Goal: Task Accomplishment & Management: Complete application form

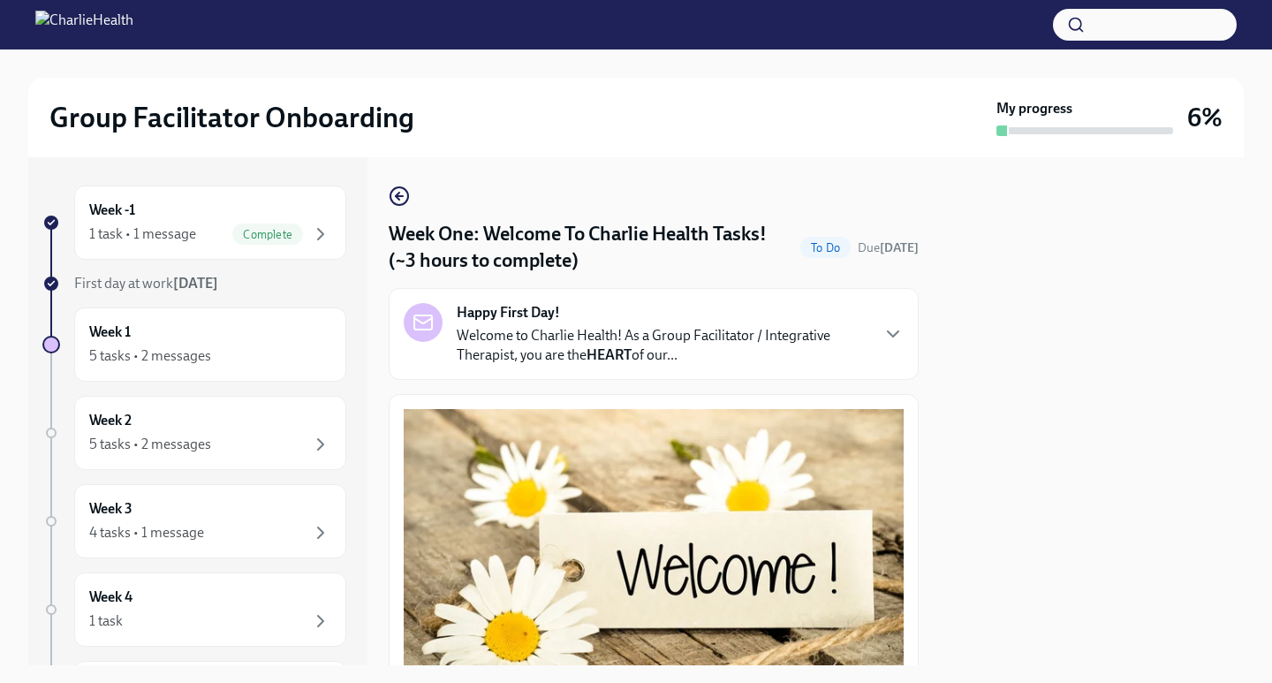
scroll to position [1850, 0]
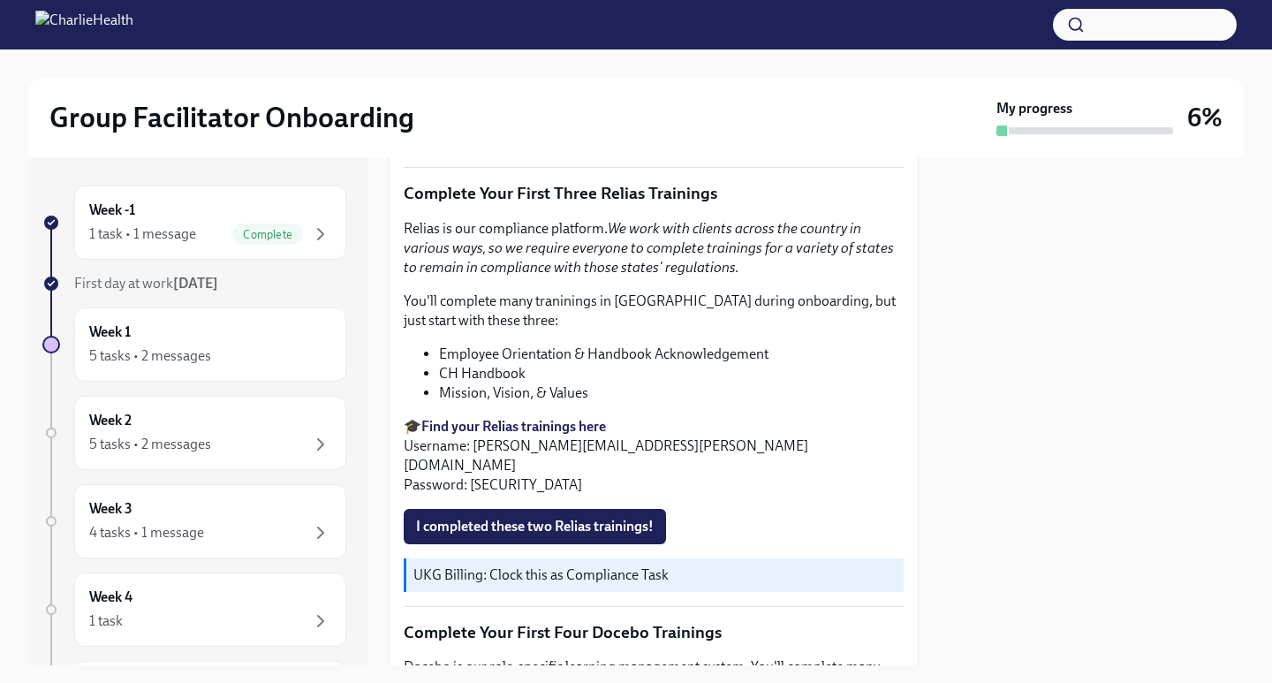
click at [214, 346] on div "5 tasks • 2 messages" at bounding box center [210, 355] width 242 height 21
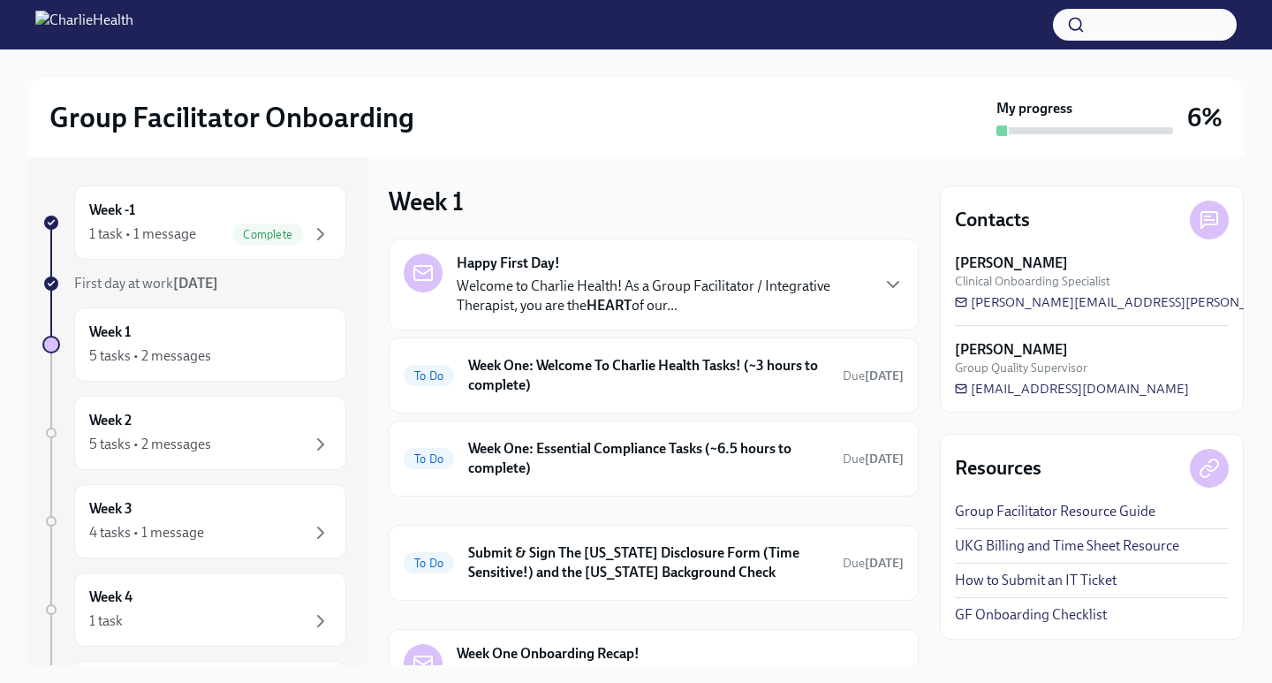
click at [644, 268] on div "Happy First Day! Welcome to Charlie Health! As a Group Facilitator / Integrativ…" at bounding box center [663, 284] width 412 height 62
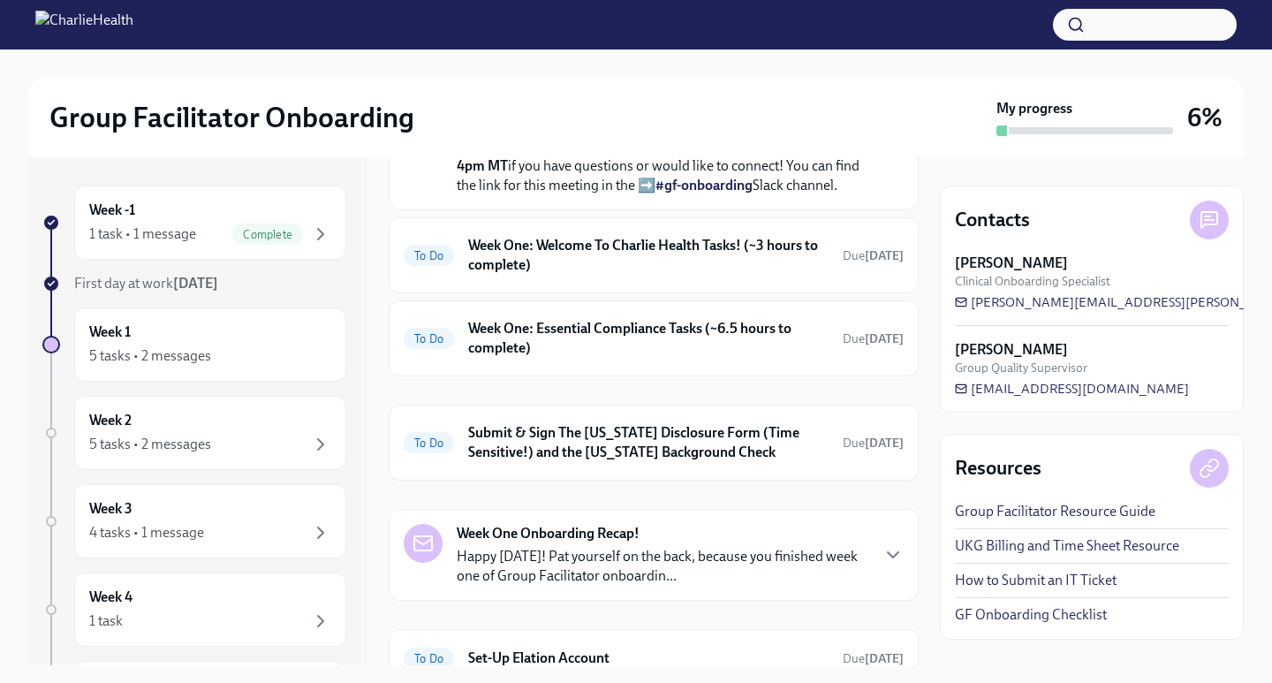
scroll to position [765, 0]
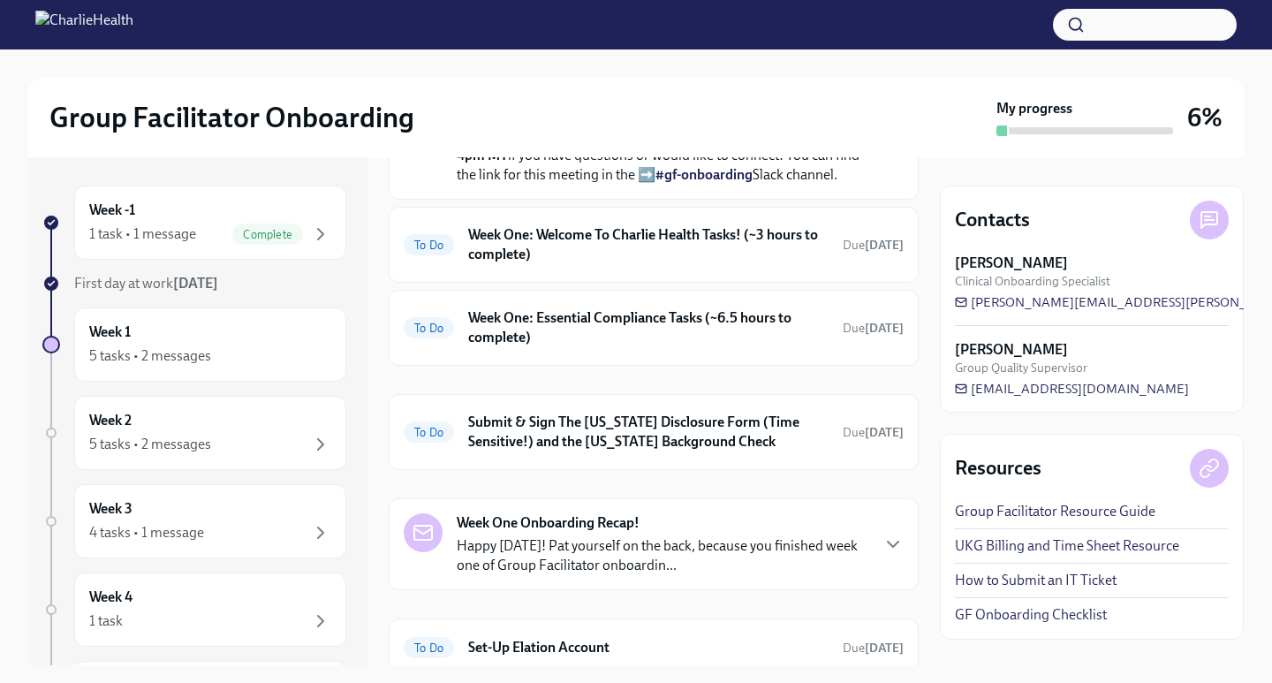
click at [547, 264] on h6 "Week One: Welcome To Charlie Health Tasks! (~3 hours to complete)" at bounding box center [648, 244] width 360 height 39
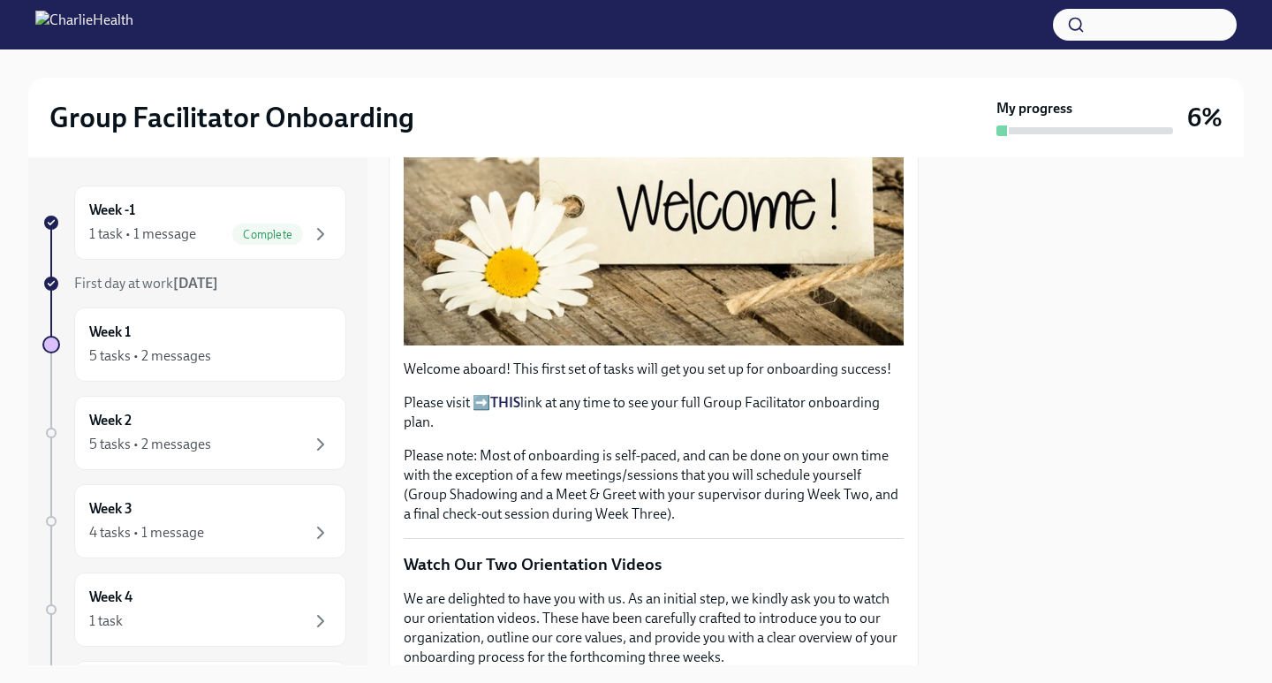
scroll to position [493, 0]
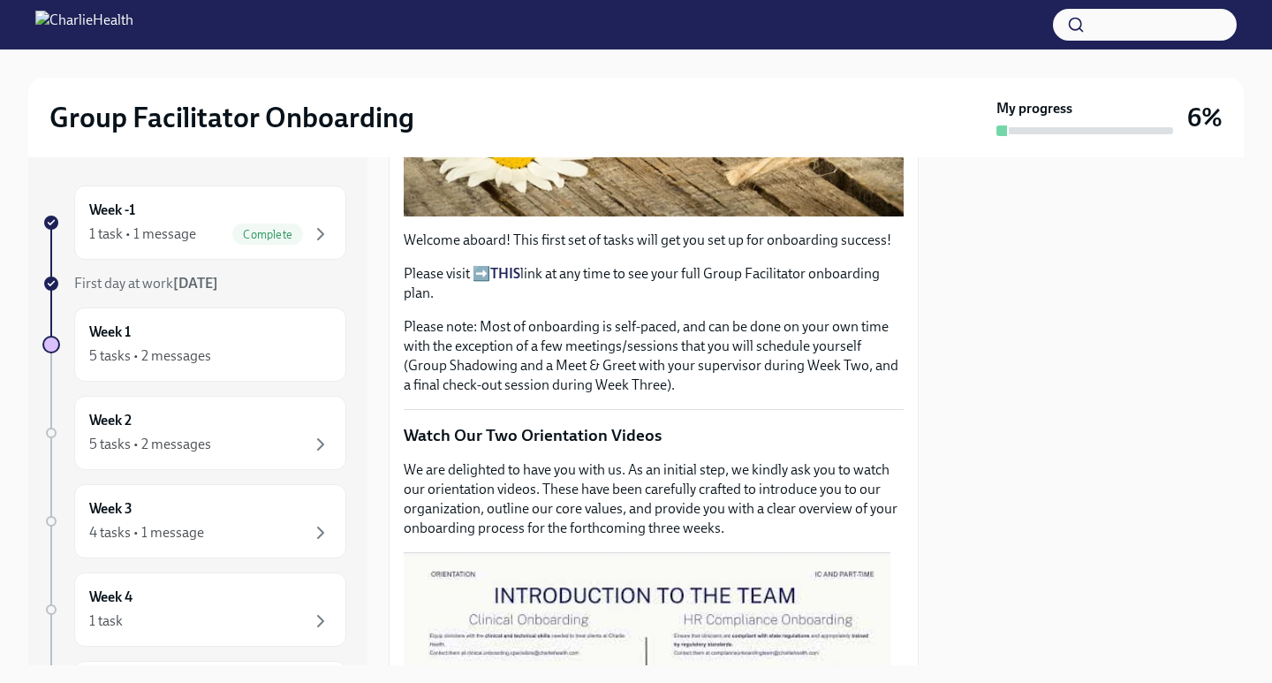
click at [483, 264] on p "Please visit ➡️ THIS link at any time to see your full Group Facilitator onboar…" at bounding box center [654, 283] width 500 height 39
click at [517, 265] on strong "THIS" at bounding box center [505, 273] width 30 height 17
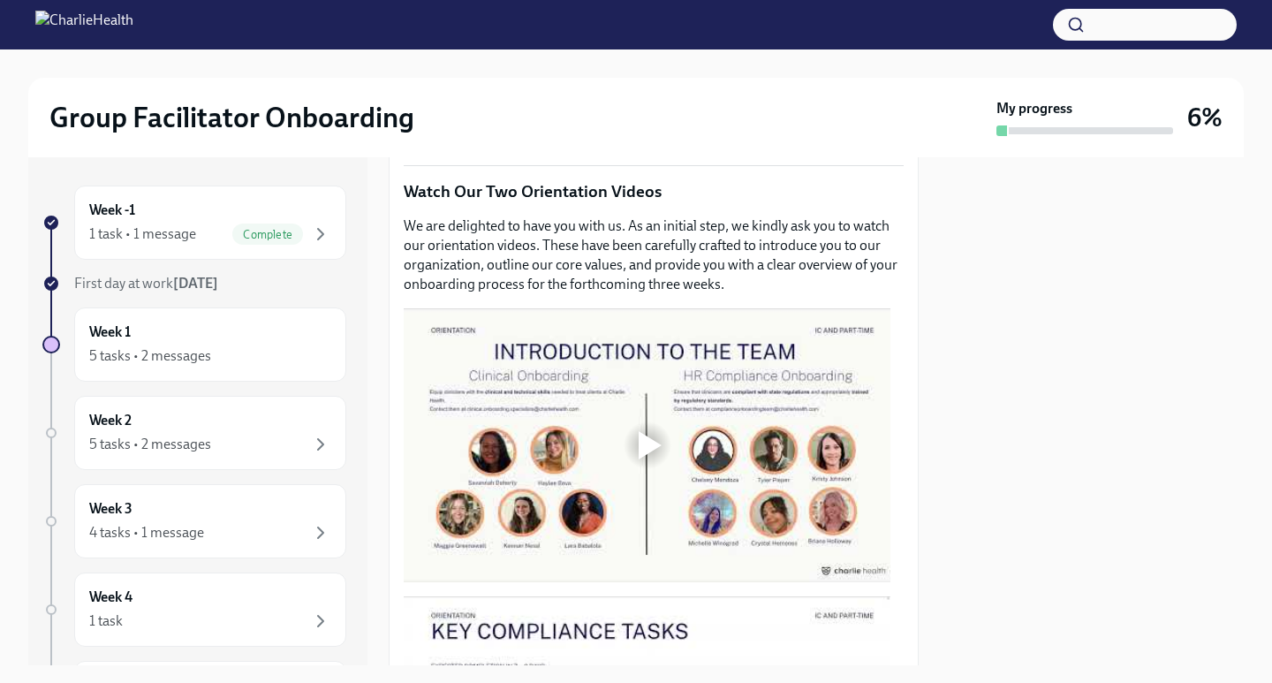
scroll to position [758, 0]
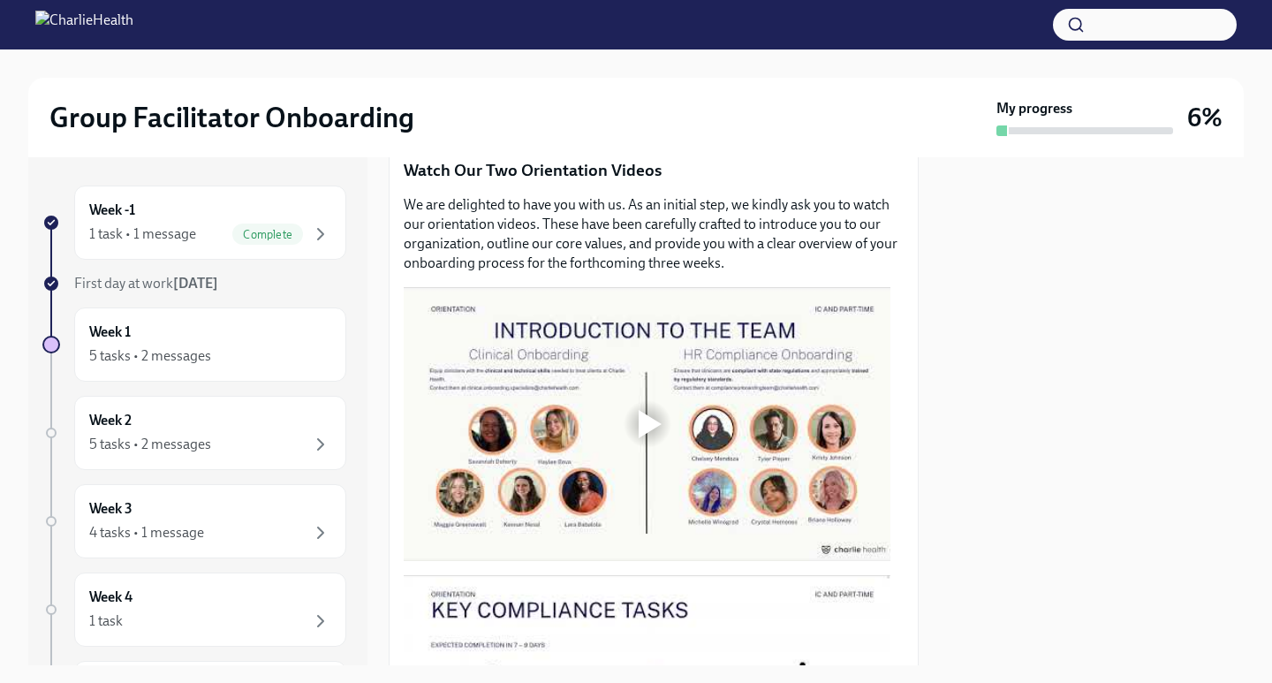
click at [654, 427] on div at bounding box center [650, 424] width 23 height 28
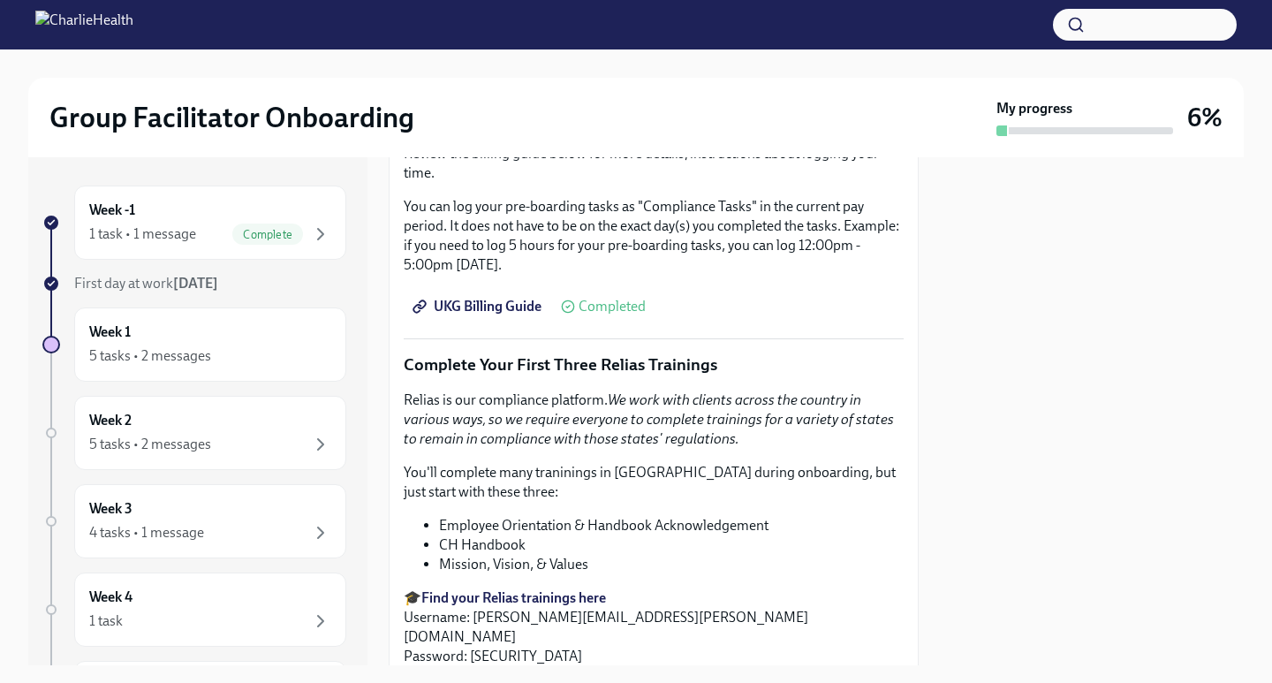
scroll to position [1656, 0]
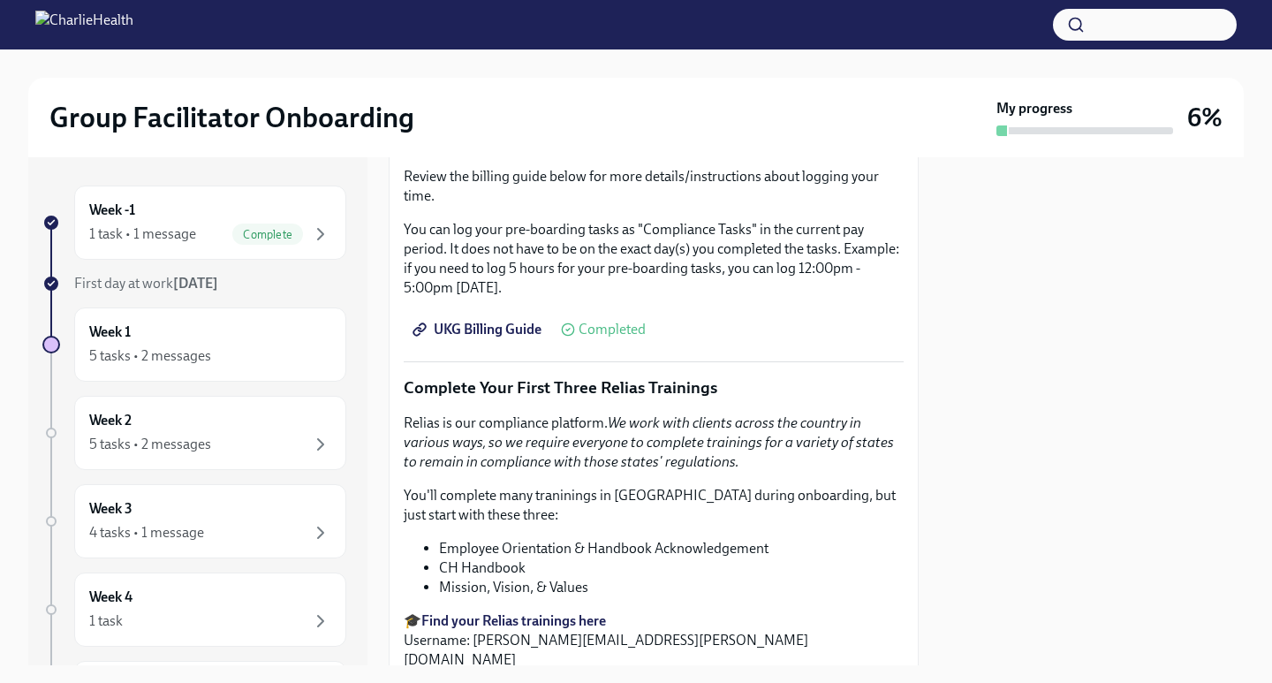
click at [452, 321] on span "UKG Billing Guide" at bounding box center [478, 330] width 125 height 18
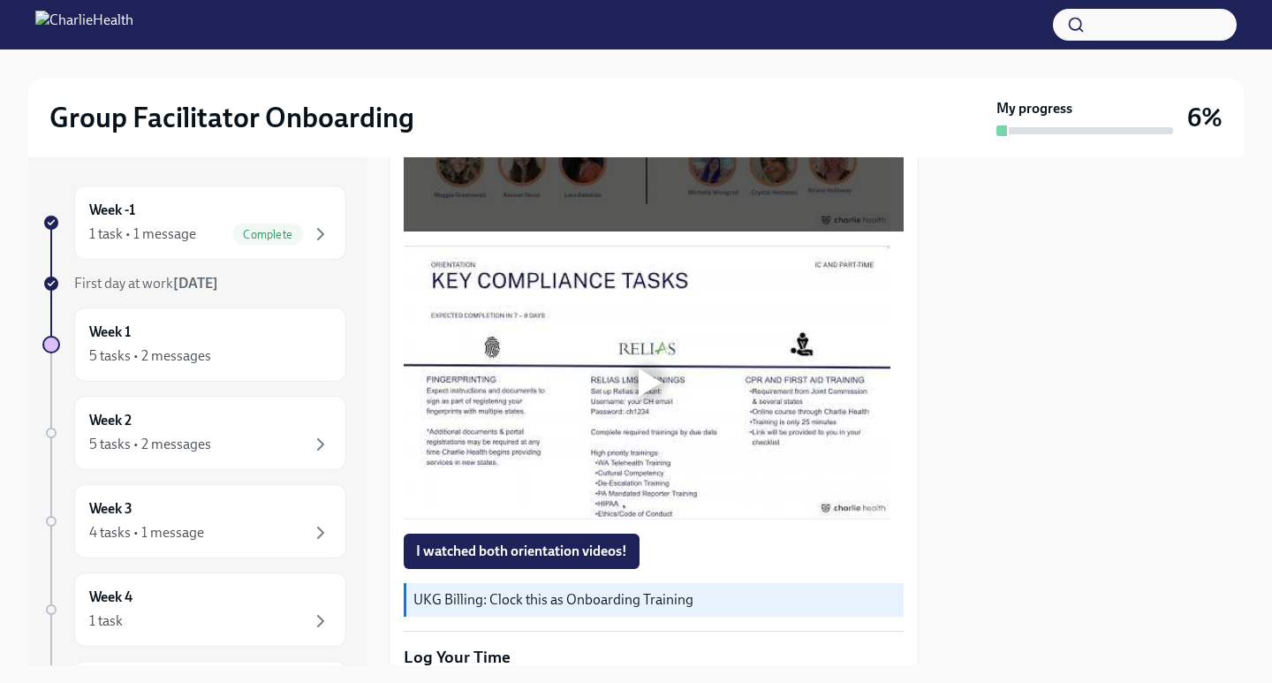
scroll to position [1088, 0]
click at [641, 389] on div at bounding box center [647, 381] width 57 height 57
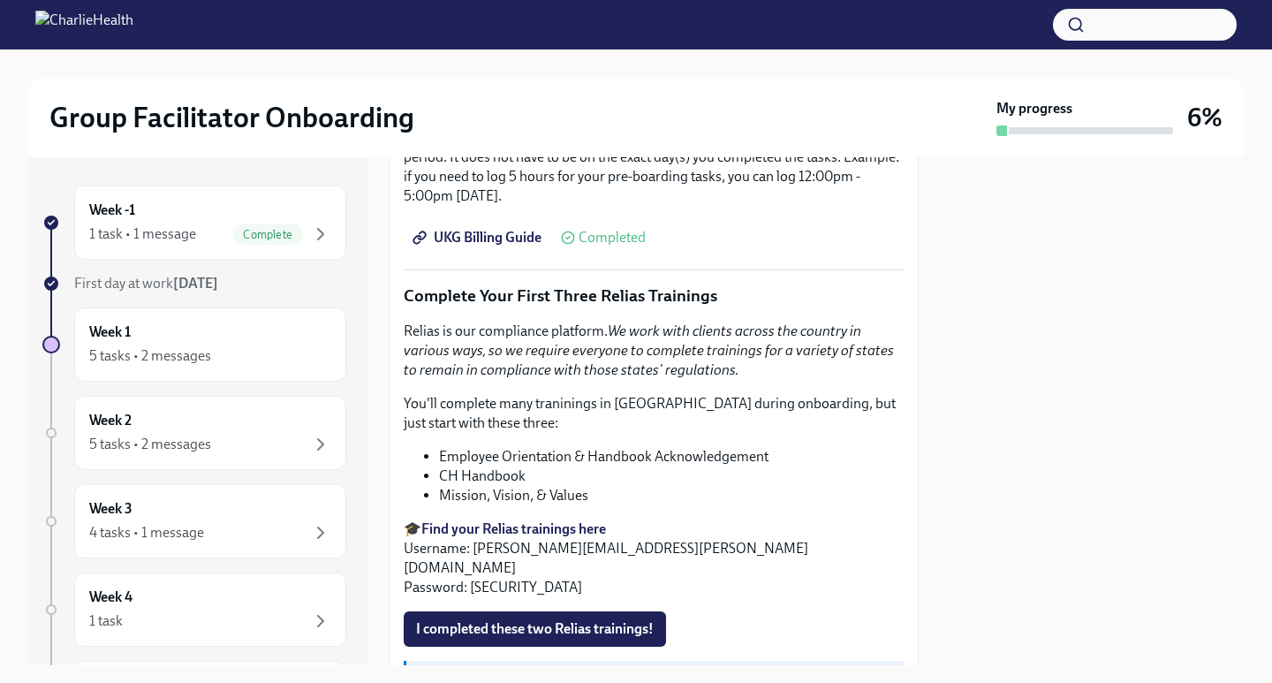
scroll to position [1737, 0]
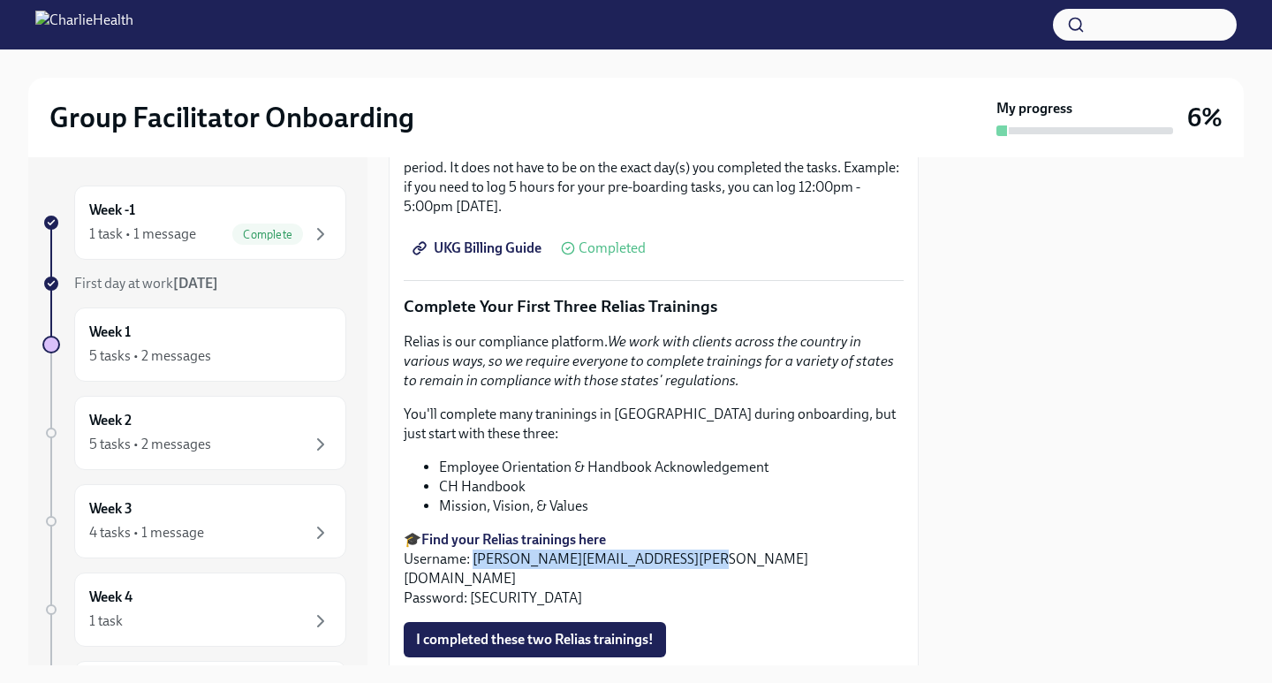
drag, startPoint x: 684, startPoint y: 551, endPoint x: 472, endPoint y: 556, distance: 212.9
click at [472, 556] on p "🎓 Find your Relias trainings here Username: [PERSON_NAME][EMAIL_ADDRESS][PERSON…" at bounding box center [654, 569] width 500 height 78
copy p "[PERSON_NAME][EMAIL_ADDRESS][PERSON_NAME][DOMAIN_NAME]"
drag, startPoint x: 514, startPoint y: 569, endPoint x: 471, endPoint y: 563, distance: 43.7
click at [471, 563] on p "🎓 Find your Relias trainings here Username: [PERSON_NAME][EMAIL_ADDRESS][PERSON…" at bounding box center [654, 569] width 500 height 78
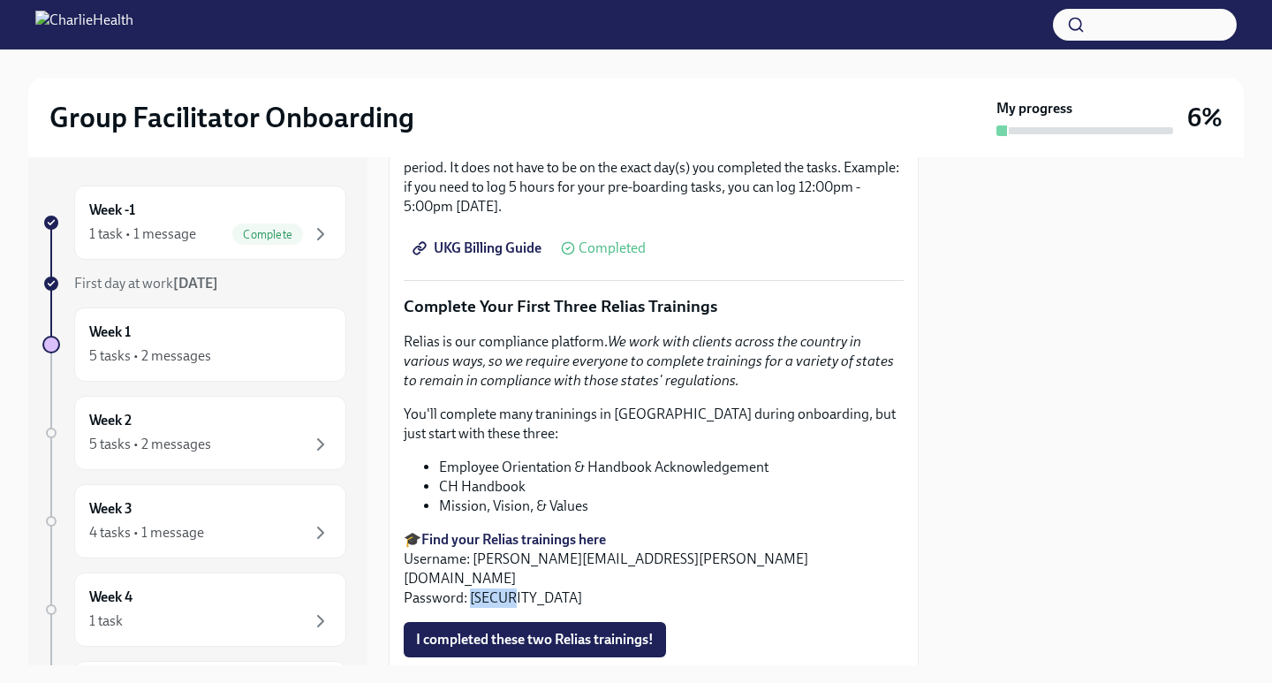
copy p "ch1234"
click at [524, 576] on p "🎓 Find your Relias trainings here Username: [PERSON_NAME][EMAIL_ADDRESS][PERSON…" at bounding box center [654, 569] width 500 height 78
drag, startPoint x: 676, startPoint y: 556, endPoint x: 474, endPoint y: 554, distance: 201.4
click at [474, 554] on p "🎓 Find your Relias trainings here Username: [PERSON_NAME][EMAIL_ADDRESS][PERSON…" at bounding box center [654, 569] width 500 height 78
copy p "[PERSON_NAME][EMAIL_ADDRESS][PERSON_NAME][DOMAIN_NAME]"
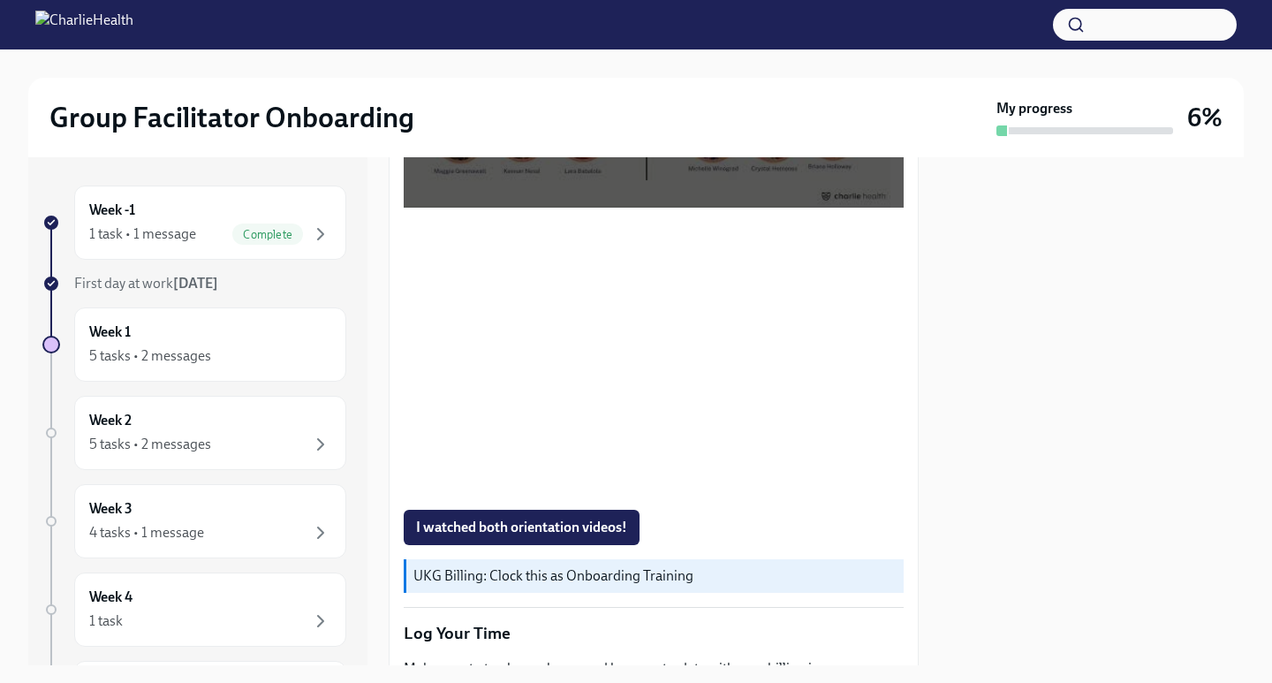
scroll to position [1114, 0]
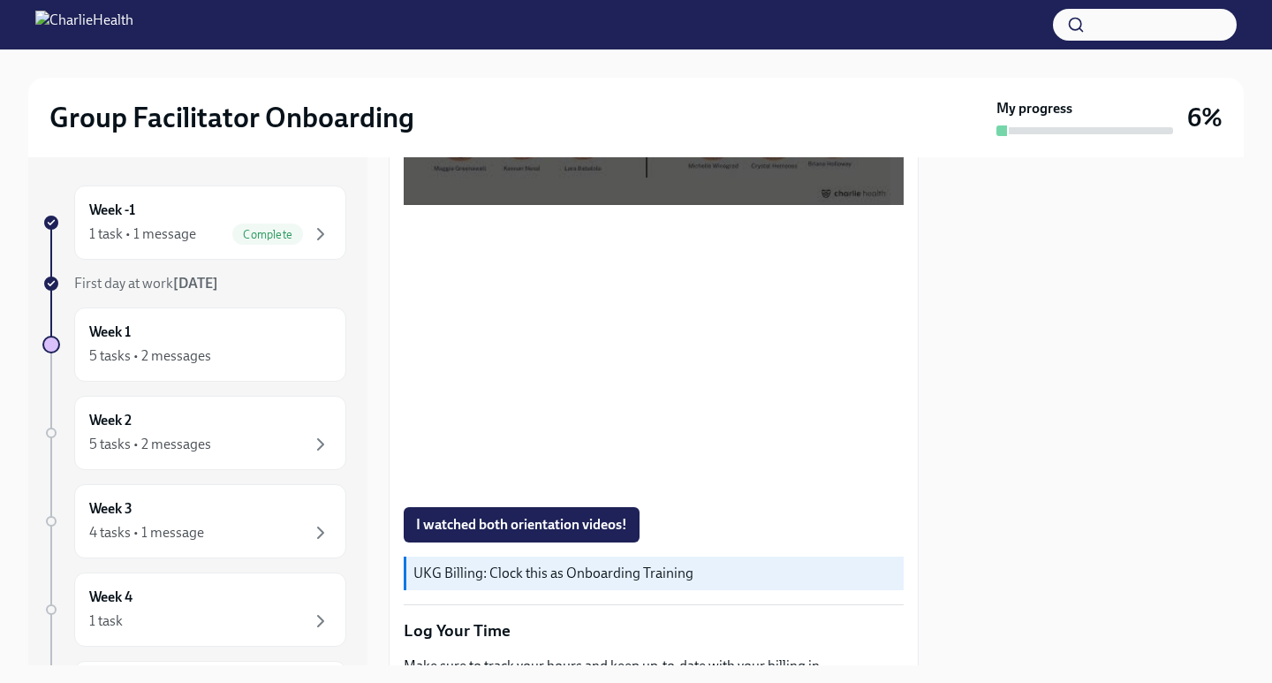
click at [593, 518] on span "I watched both orientation videos!" at bounding box center [521, 525] width 211 height 18
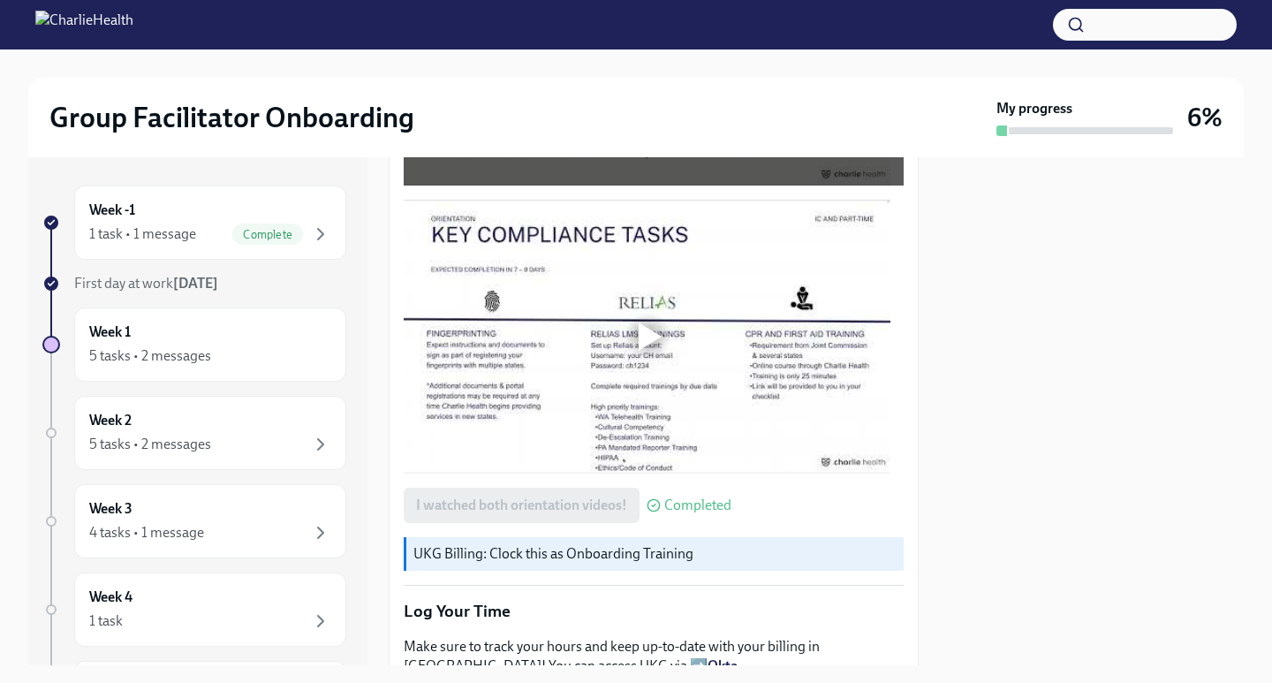
scroll to position [1048, 0]
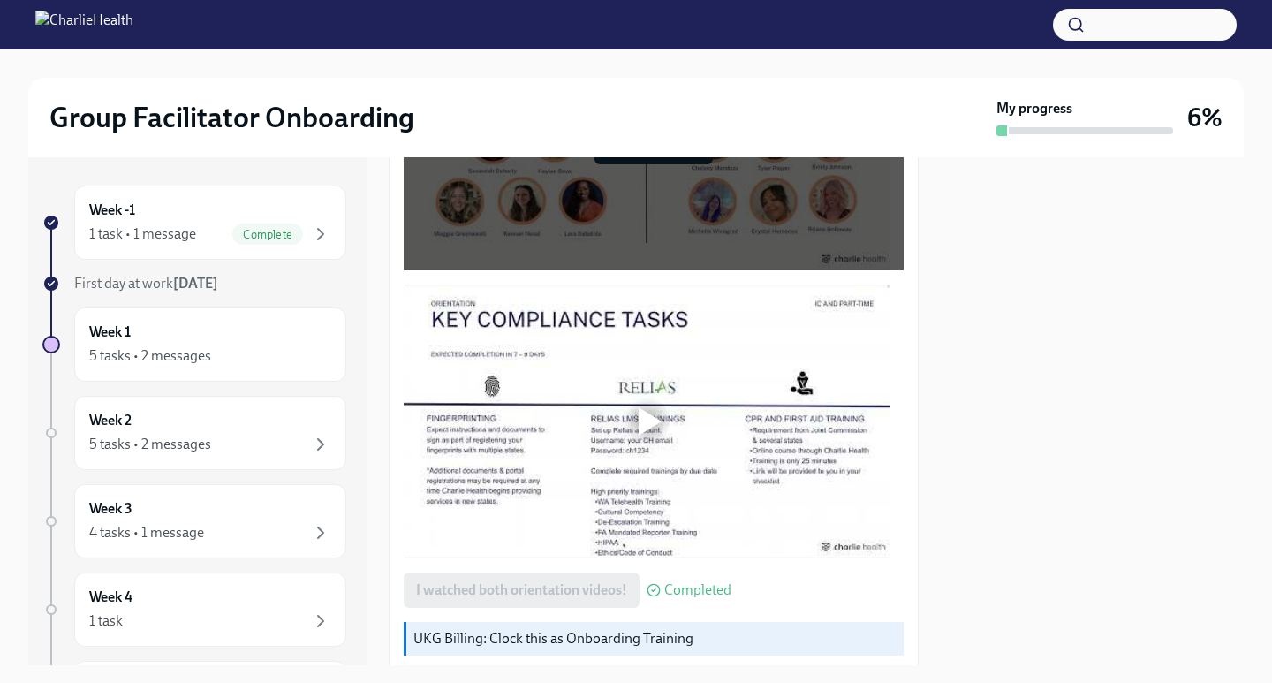
click at [802, 503] on div at bounding box center [647, 421] width 487 height 274
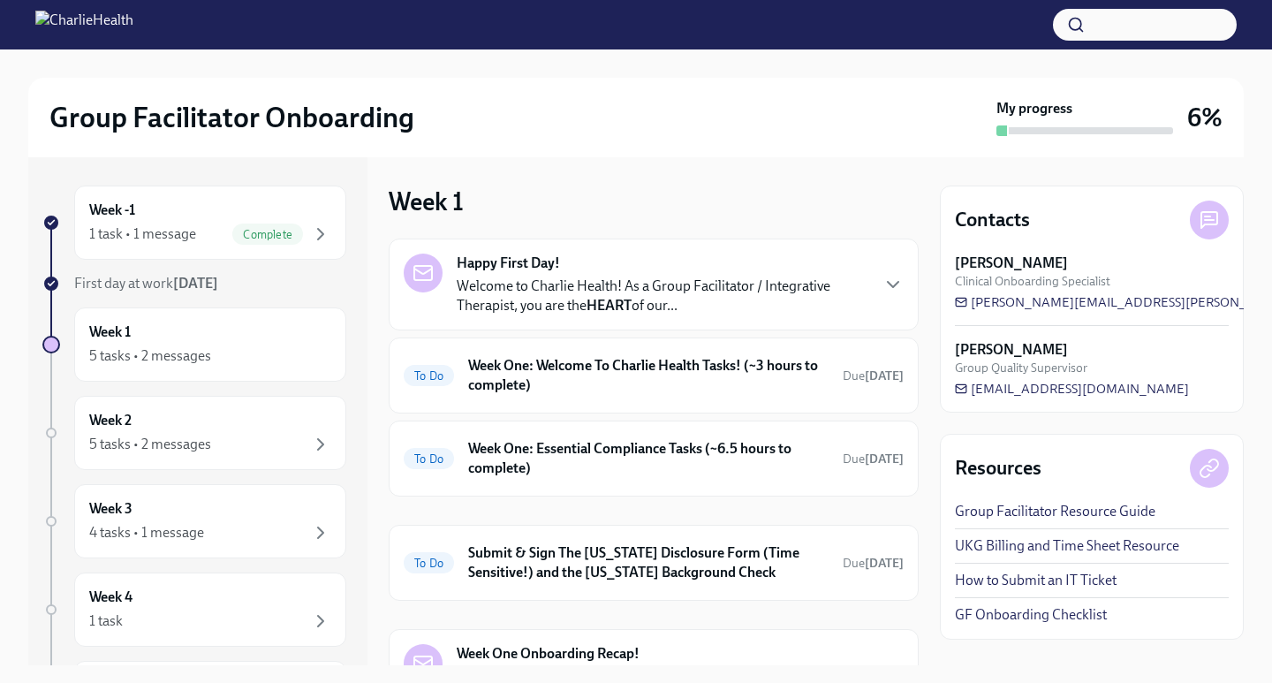
click at [711, 377] on h6 "Week One: Welcome To Charlie Health Tasks! (~3 hours to complete)" at bounding box center [648, 375] width 360 height 39
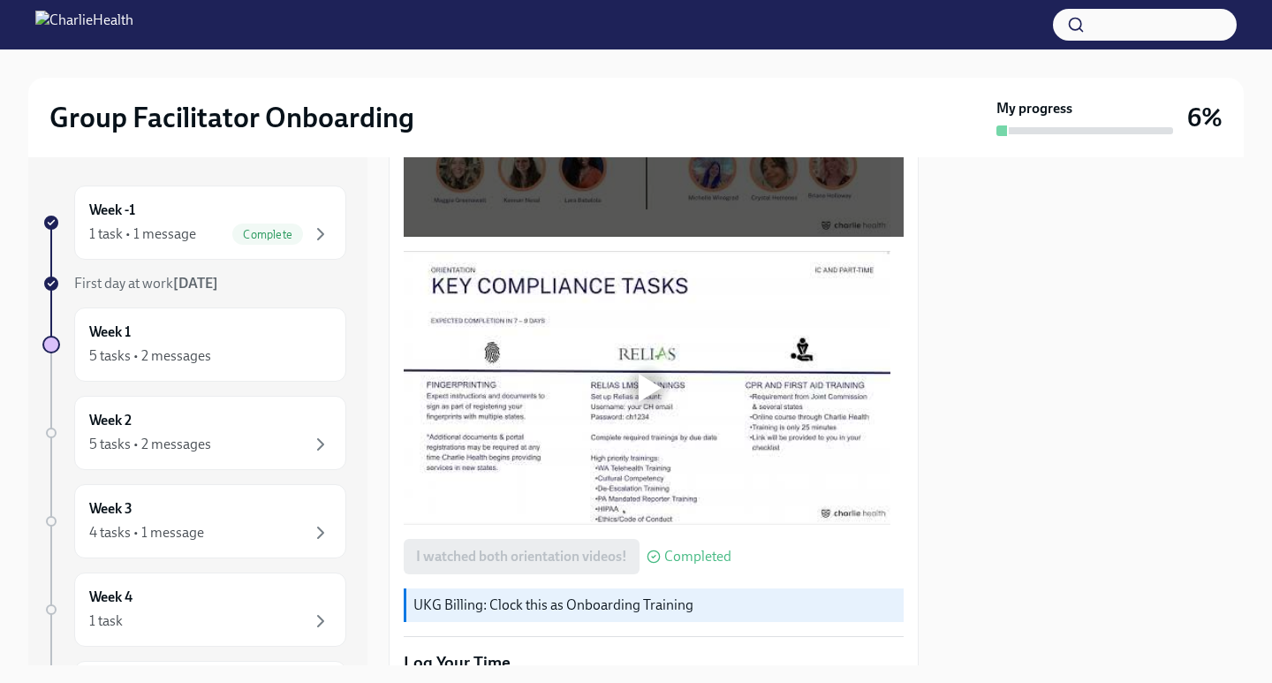
scroll to position [1082, 0]
click at [641, 379] on div at bounding box center [650, 388] width 23 height 28
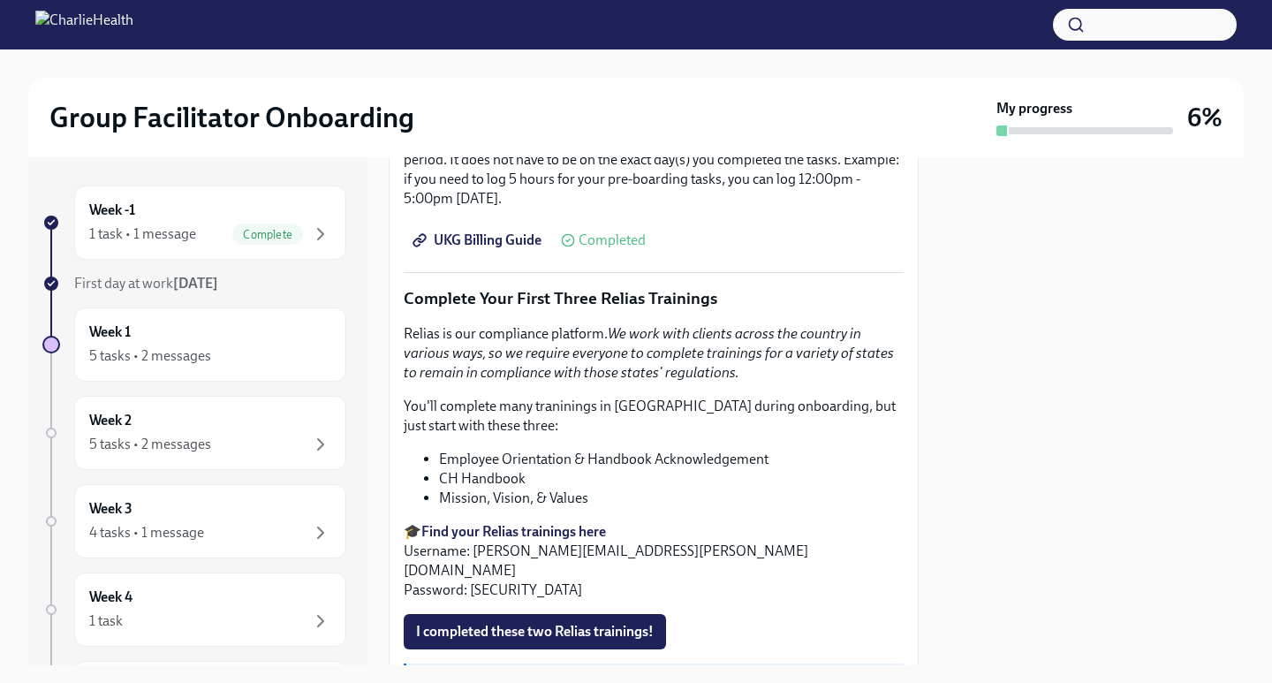
scroll to position [1748, 0]
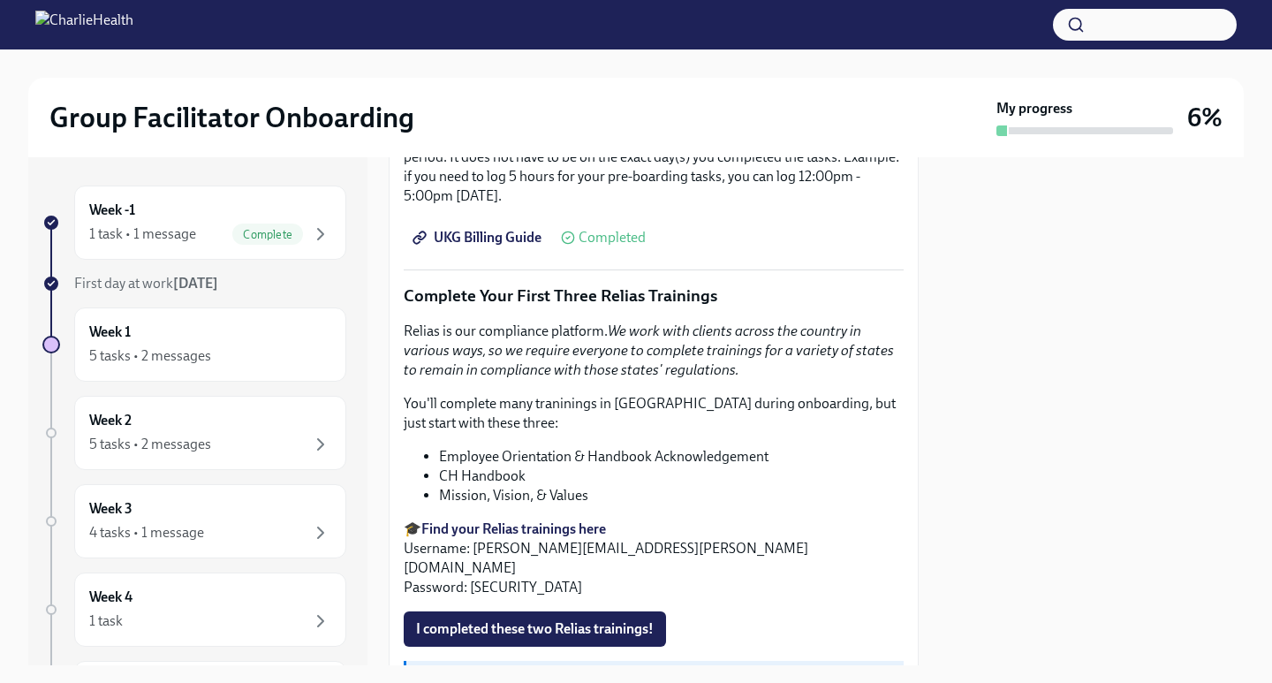
click at [185, 237] on div "1 task • 1 message" at bounding box center [142, 233] width 107 height 19
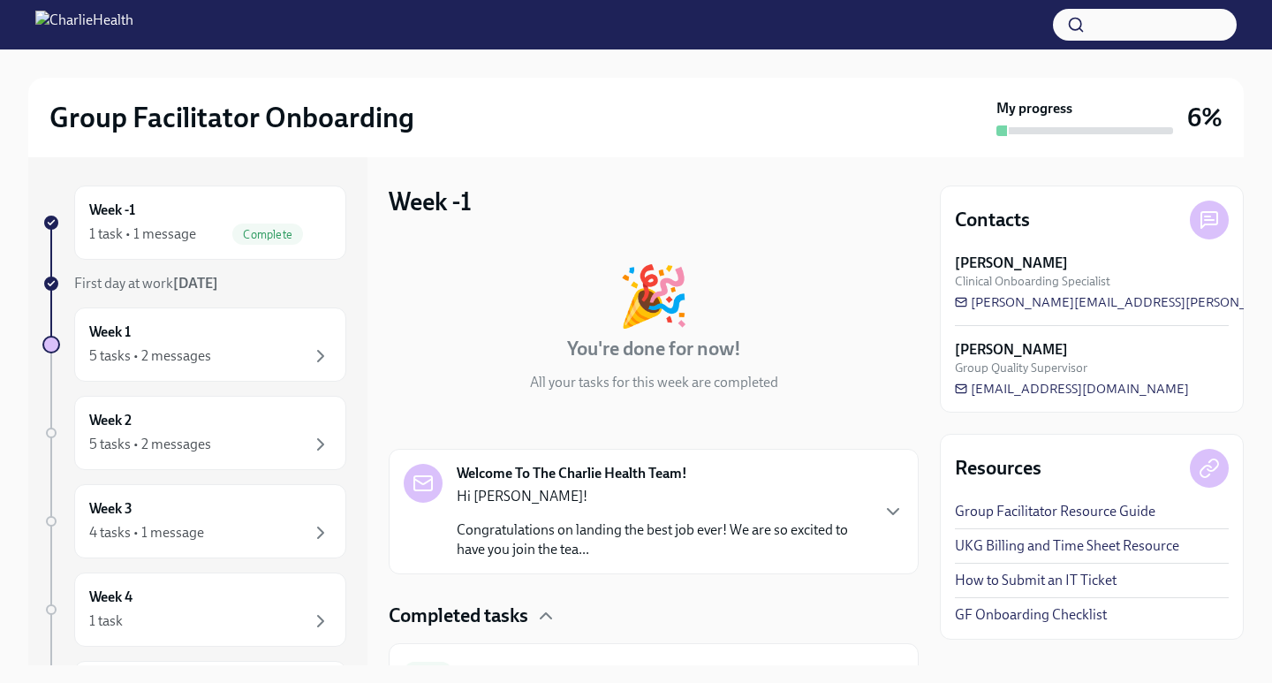
scroll to position [93, 0]
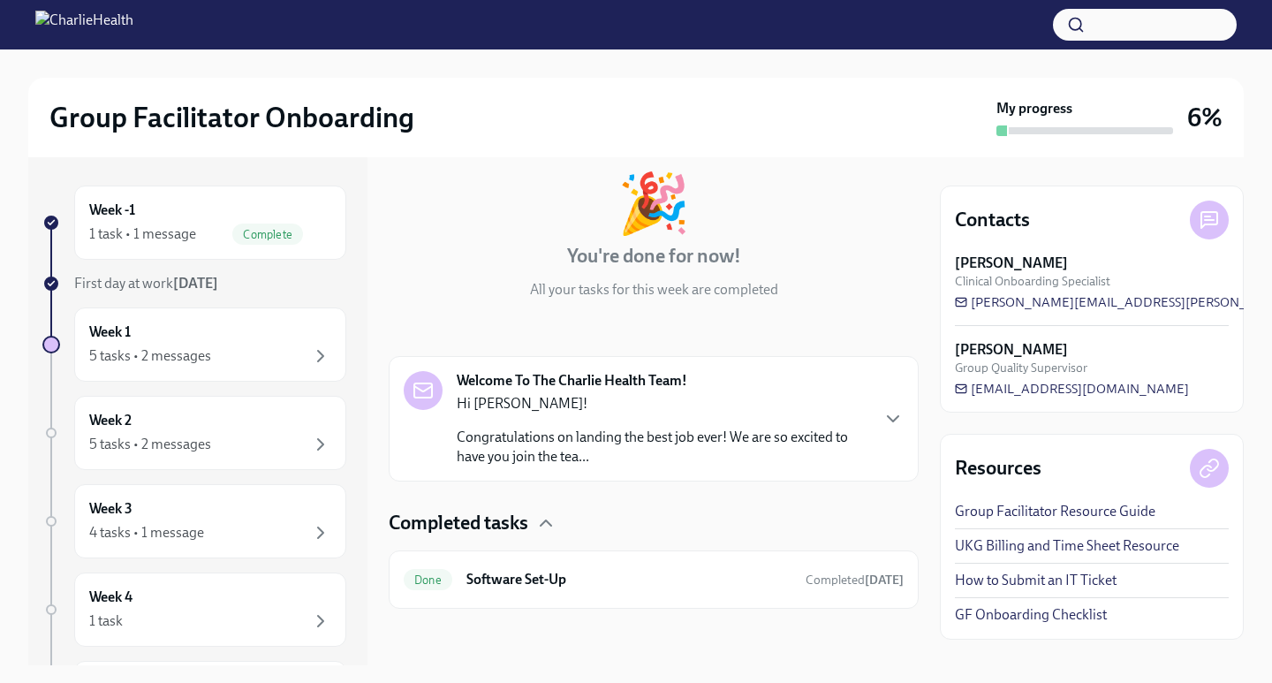
click at [542, 432] on p "Congratulations on landing the best job ever! We are so excited to have you joi…" at bounding box center [663, 446] width 412 height 39
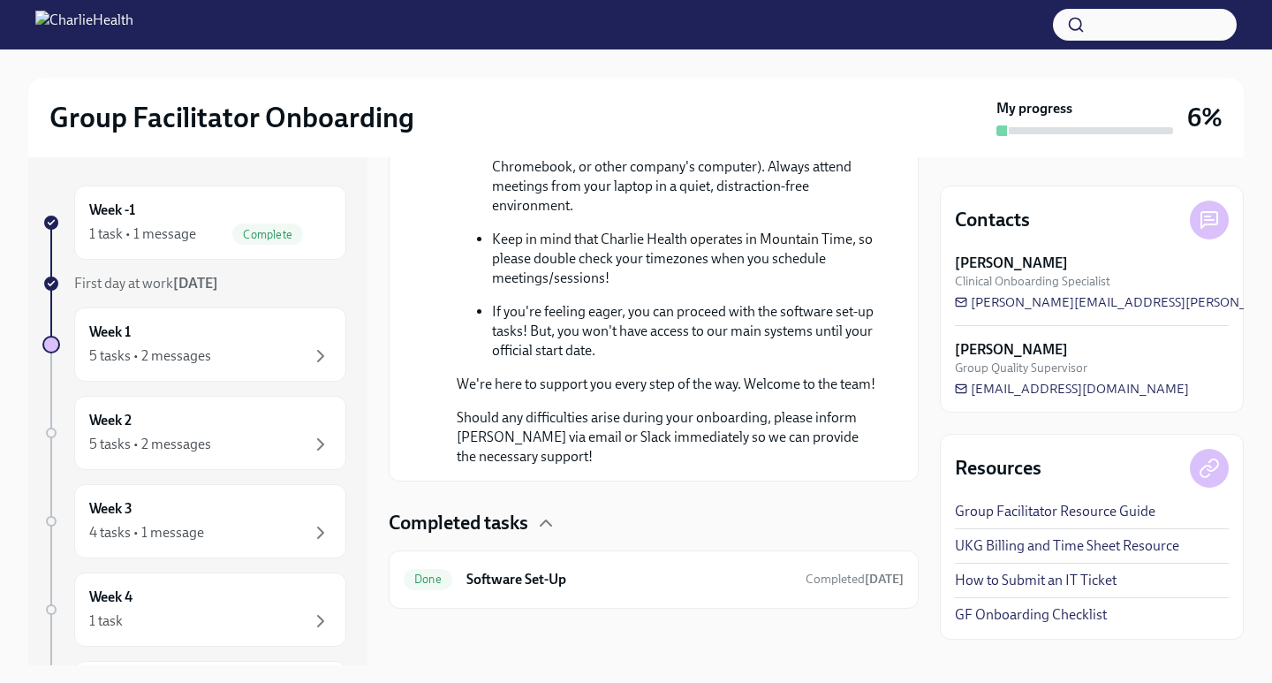
scroll to position [1135, 0]
click at [594, 580] on h6 "Software Set-Up" at bounding box center [628, 579] width 325 height 19
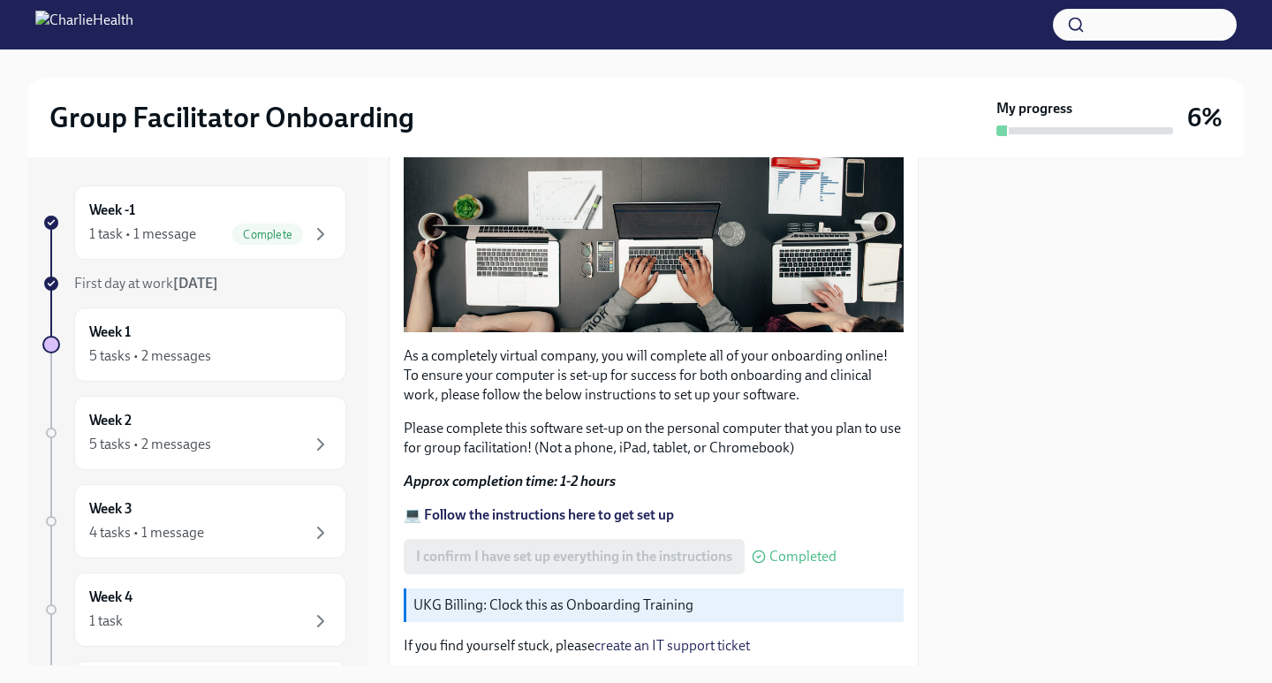
scroll to position [505, 0]
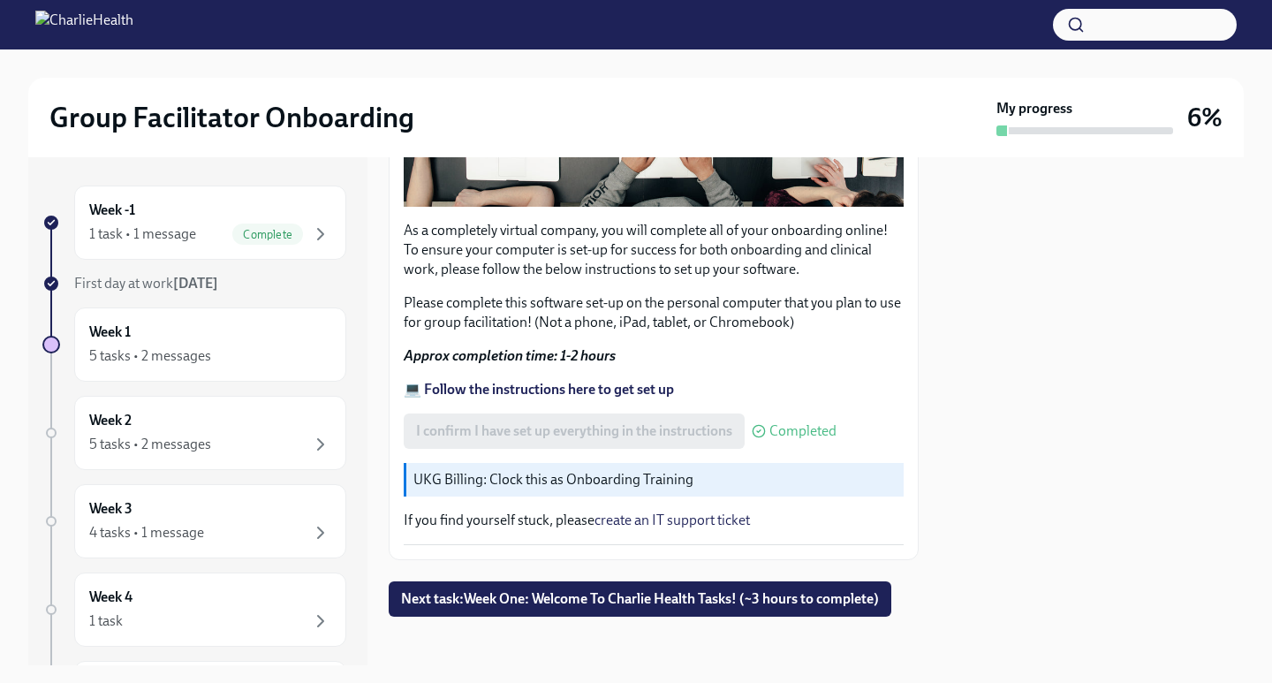
click at [749, 590] on span "Next task : Week One: Welcome To Charlie Health Tasks! (~3 hours to complete)" at bounding box center [640, 599] width 478 height 18
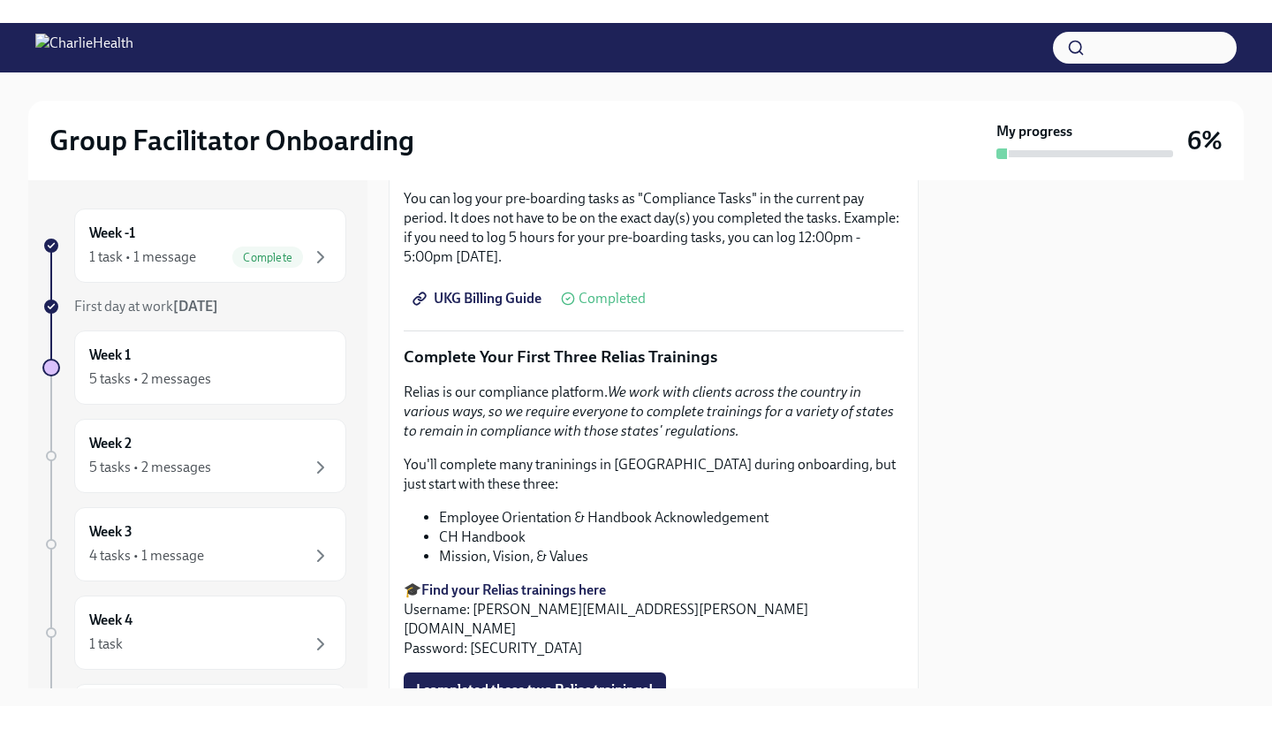
scroll to position [1709, 0]
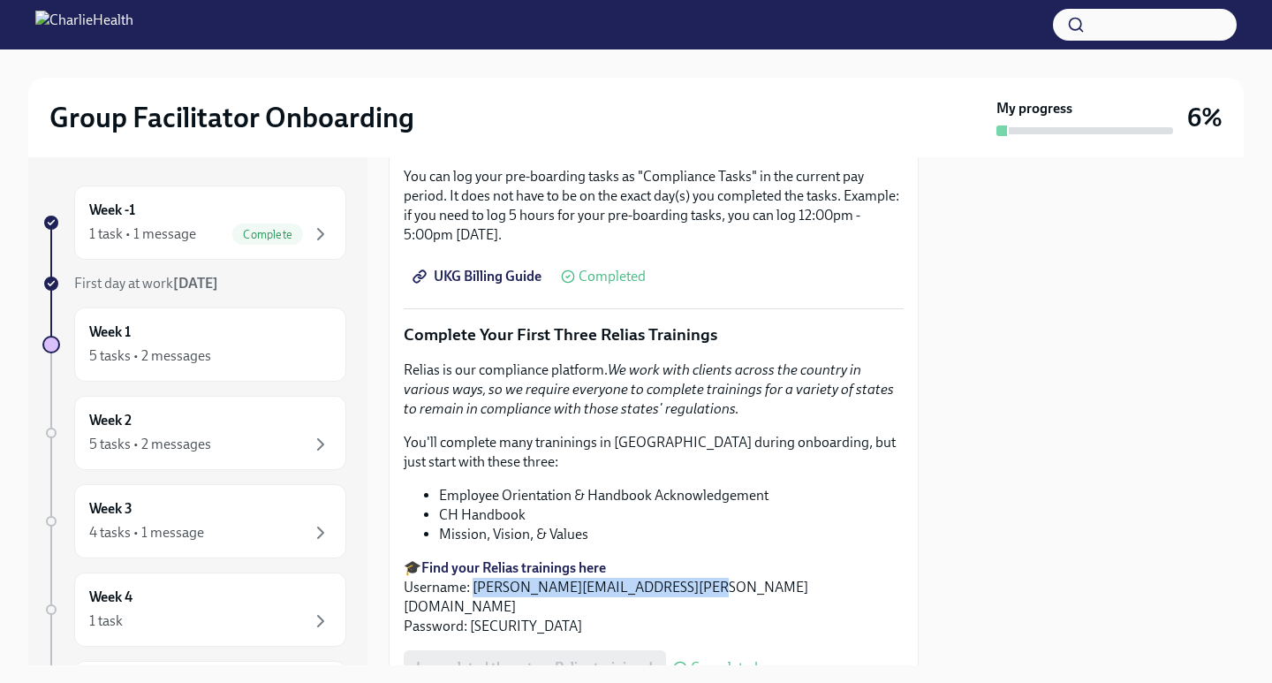
drag, startPoint x: 673, startPoint y: 580, endPoint x: 474, endPoint y: 584, distance: 198.7
click at [474, 584] on p "🎓 Find your Relias trainings here Username: [PERSON_NAME][EMAIL_ADDRESS][PERSON…" at bounding box center [654, 597] width 500 height 78
click at [538, 579] on p "🎓 Find your Relias trainings here Username: [PERSON_NAME][EMAIL_ADDRESS][PERSON…" at bounding box center [654, 597] width 500 height 78
drag, startPoint x: 473, startPoint y: 579, endPoint x: 685, endPoint y: 579, distance: 212.8
click at [685, 579] on p "🎓 Find your Relias trainings here Username: [PERSON_NAME][EMAIL_ADDRESS][PERSON…" at bounding box center [654, 597] width 500 height 78
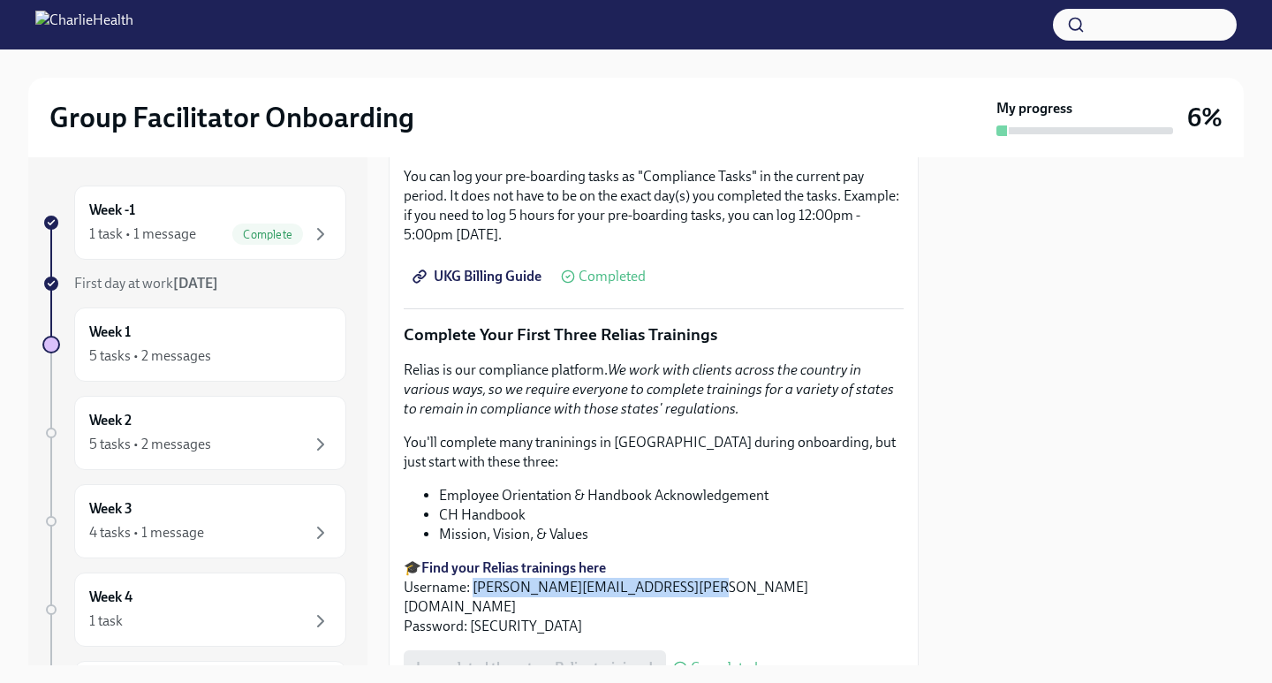
copy p "[PERSON_NAME][EMAIL_ADDRESS][PERSON_NAME][DOMAIN_NAME]"
